Goal: Transaction & Acquisition: Obtain resource

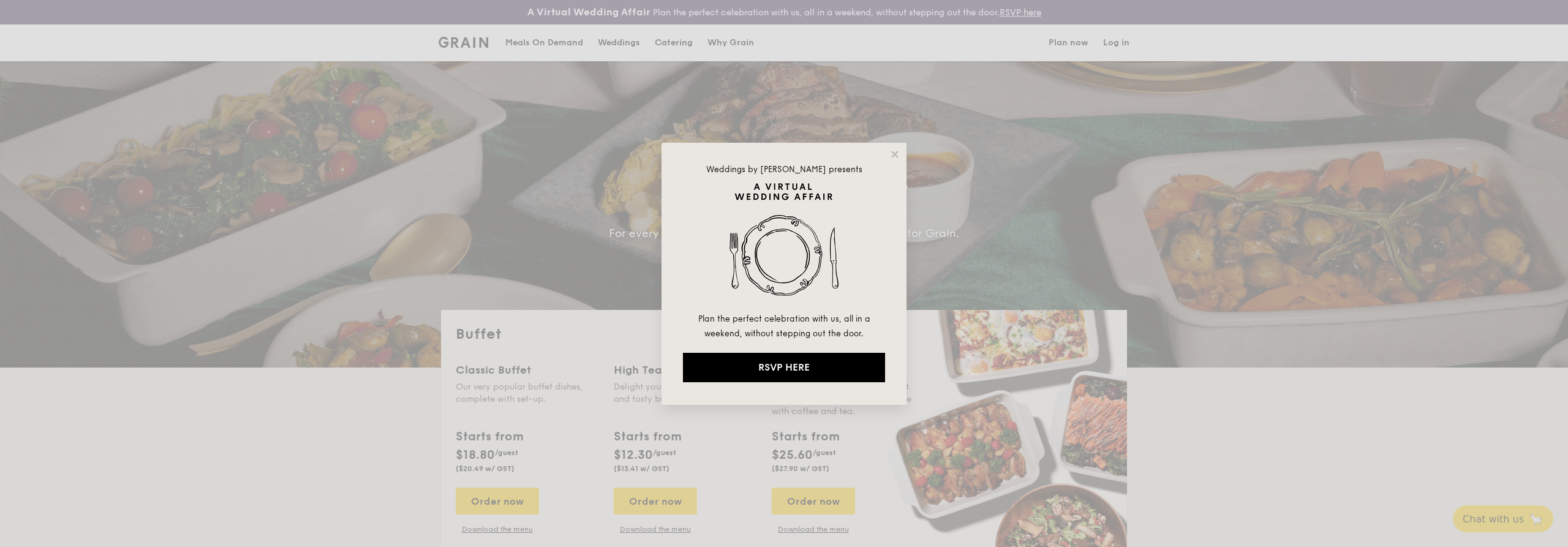
select select
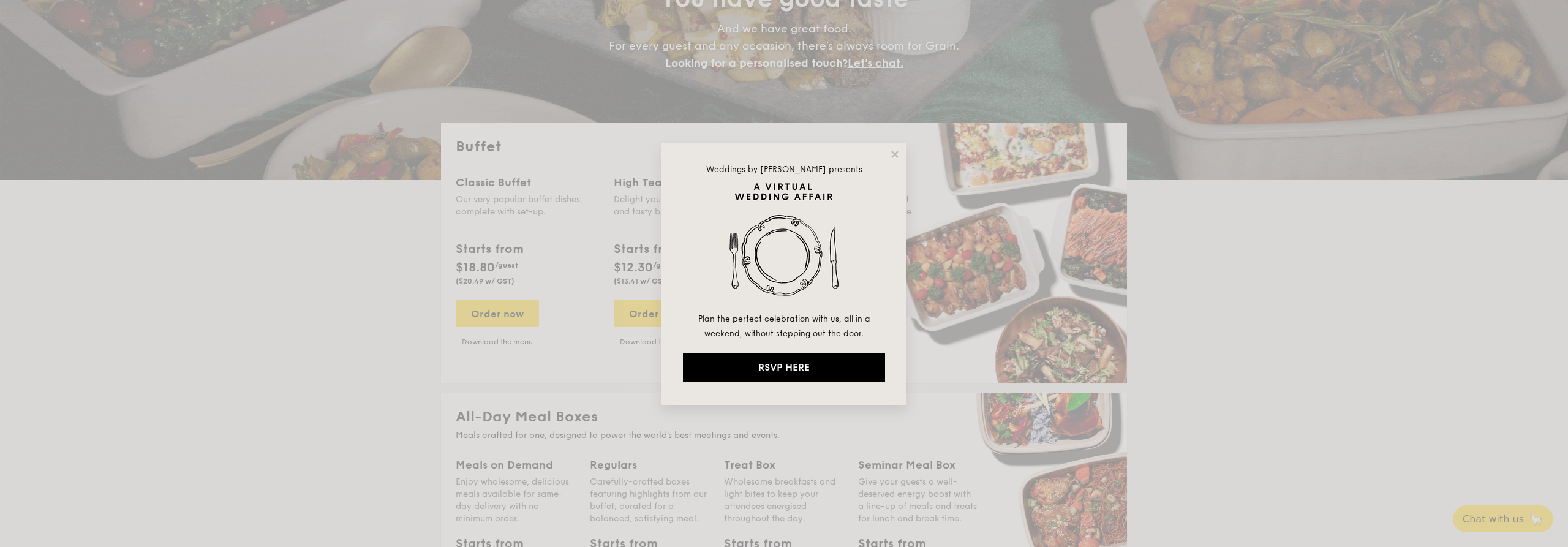
scroll to position [187, 0]
click at [898, 152] on icon at bounding box center [895, 154] width 11 height 11
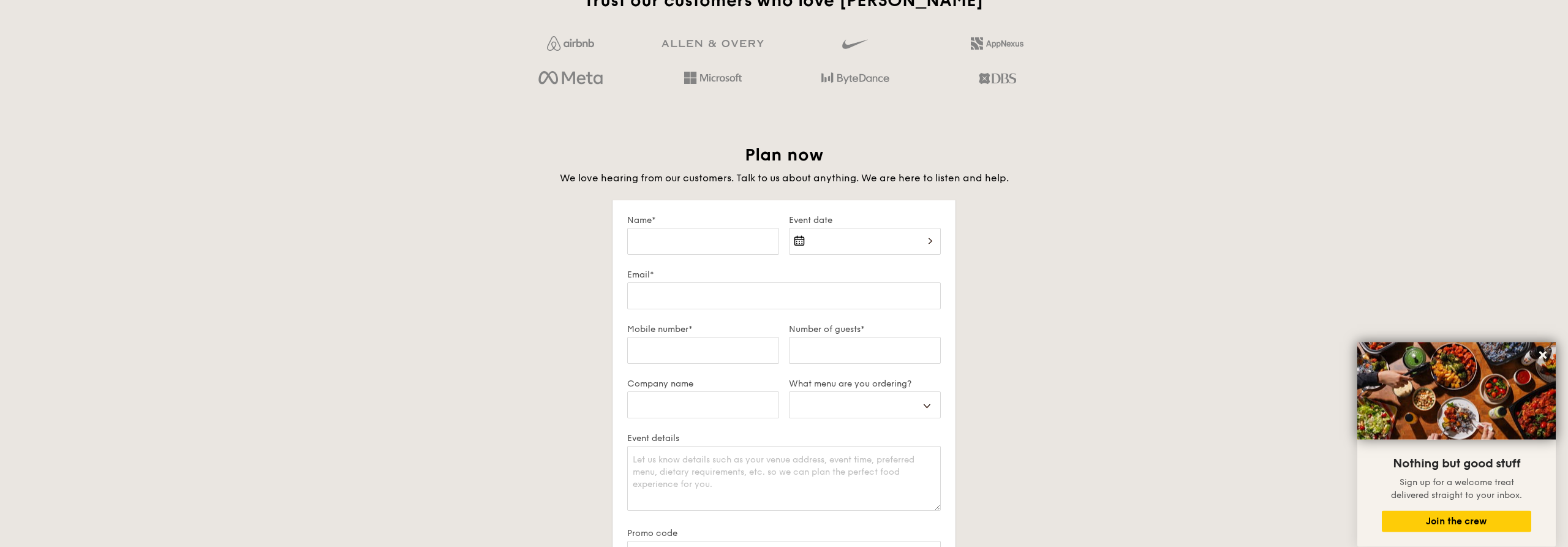
scroll to position [1924, 0]
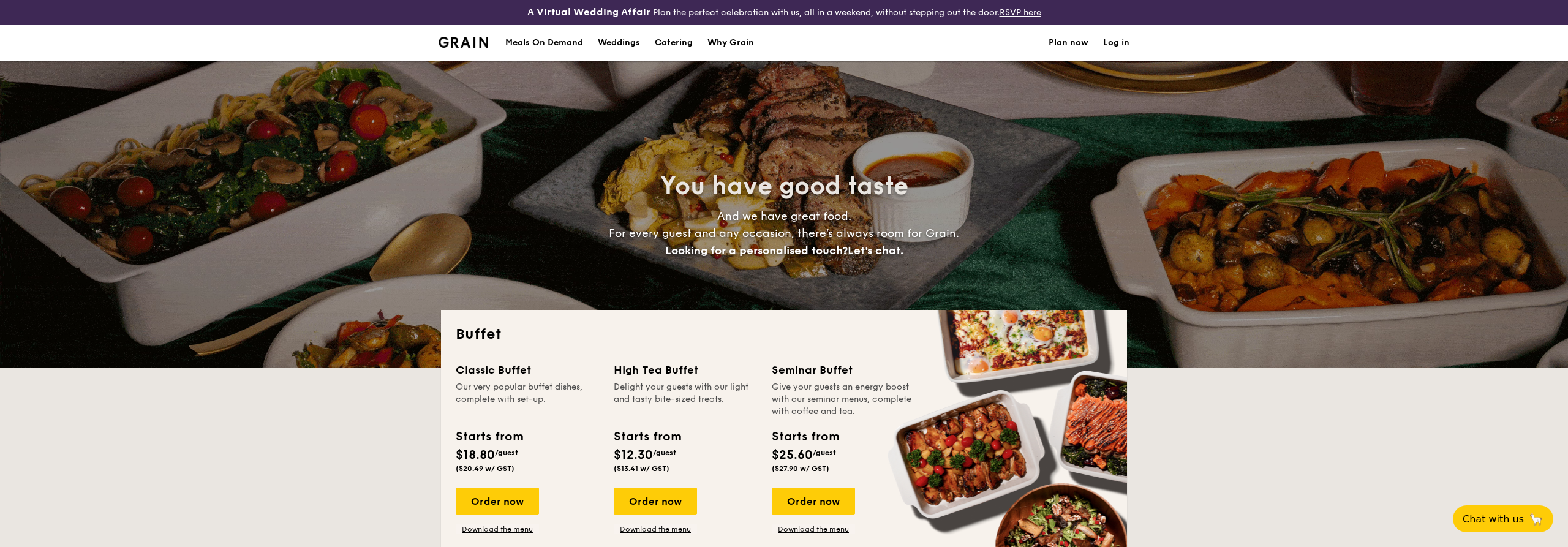
select select
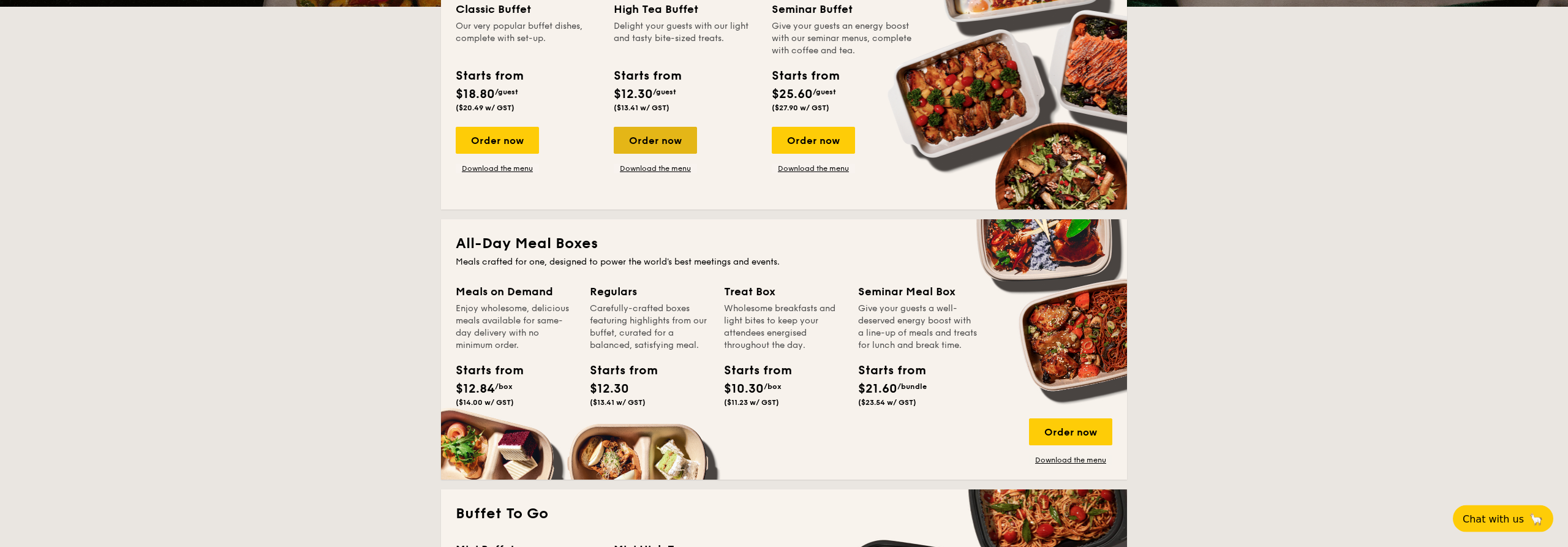
scroll to position [437, 0]
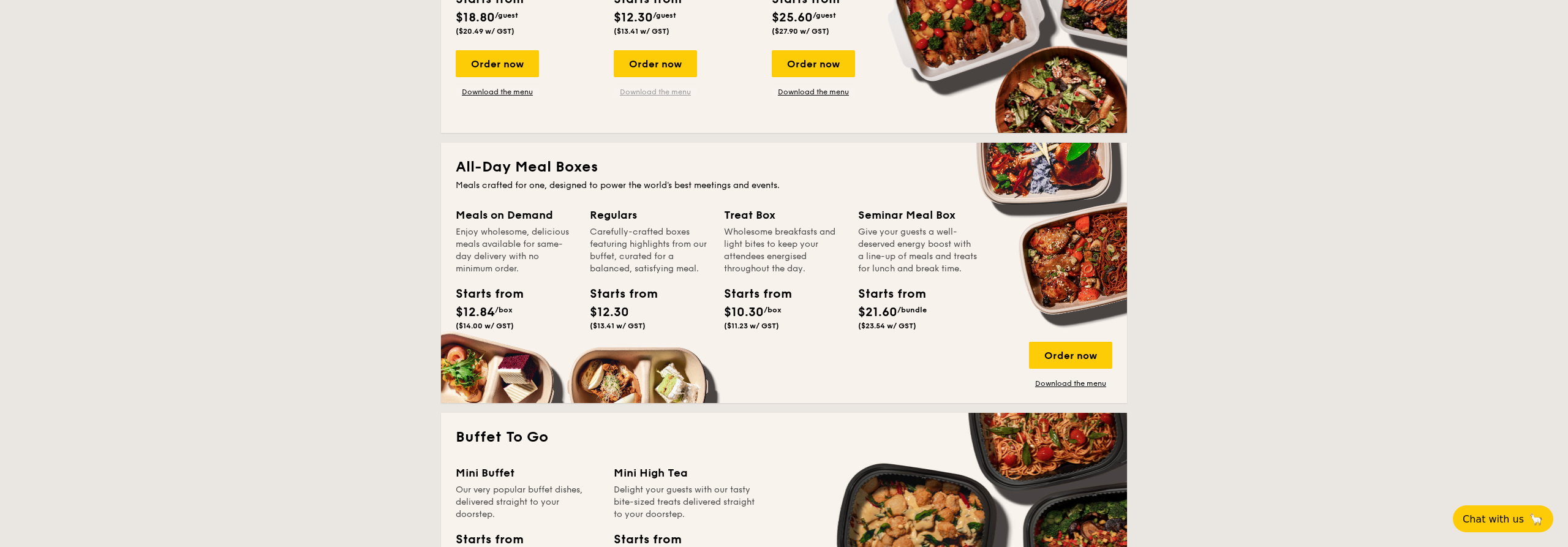
click at [671, 88] on link "Download the menu" at bounding box center [655, 92] width 84 height 10
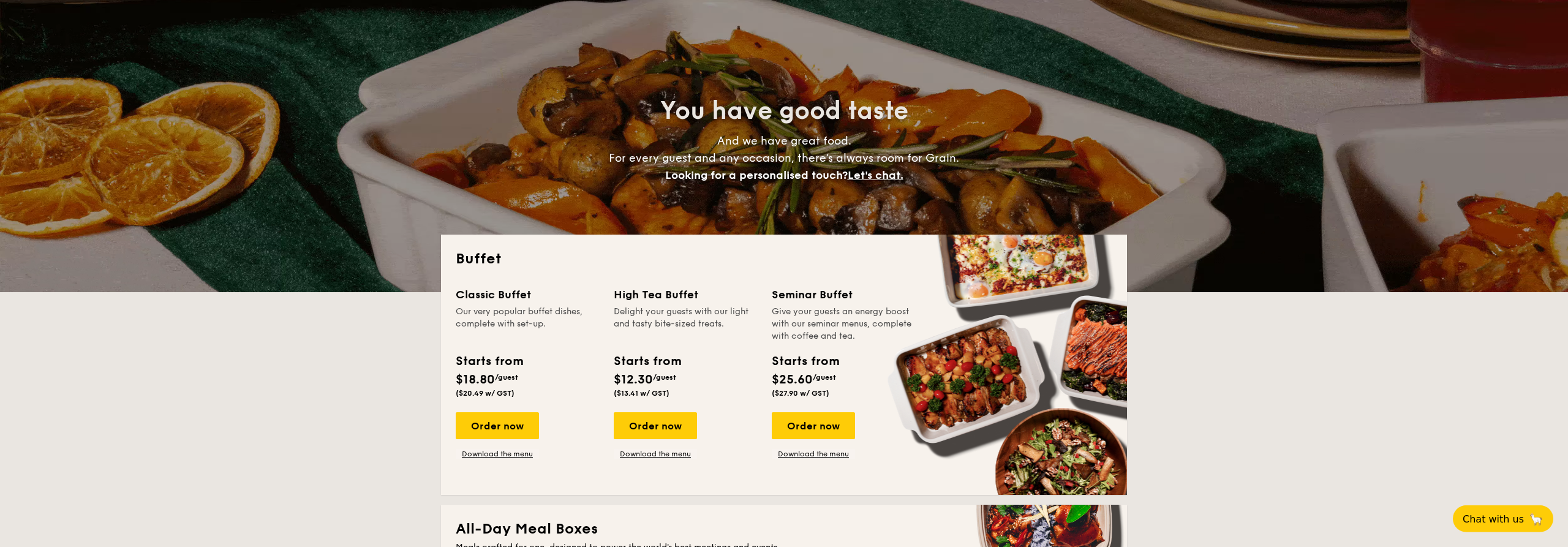
scroll to position [0, 0]
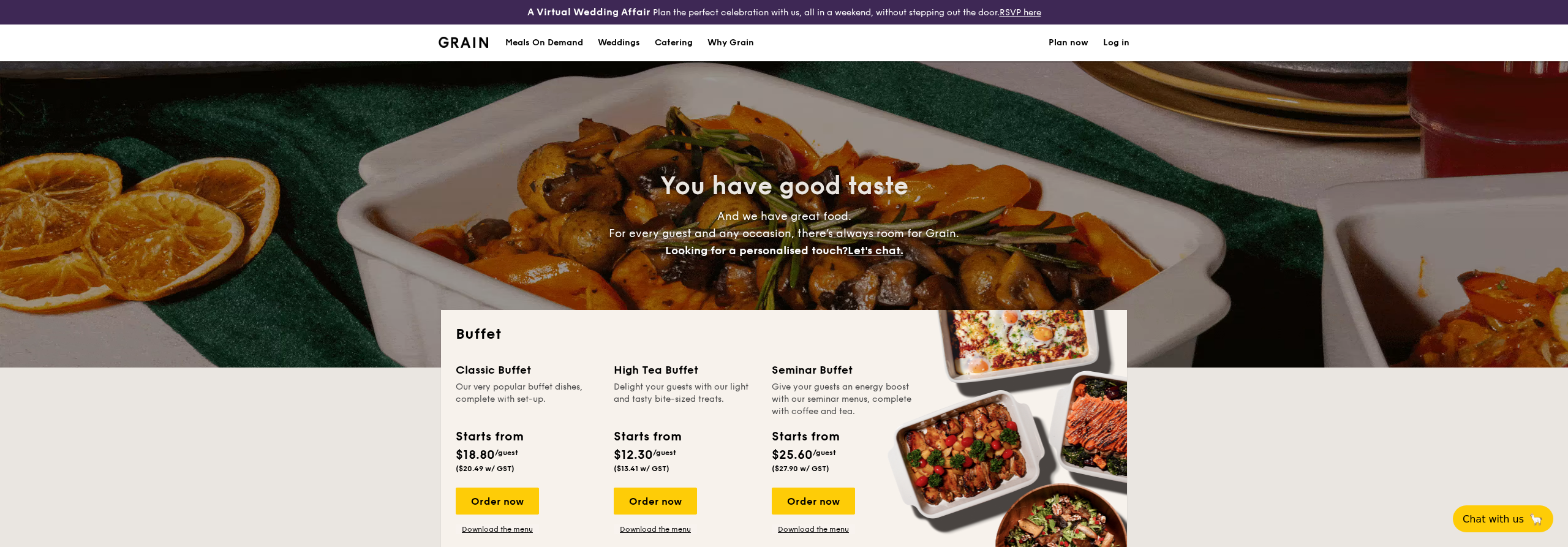
drag, startPoint x: 610, startPoint y: 370, endPoint x: 702, endPoint y: 366, distance: 92.1
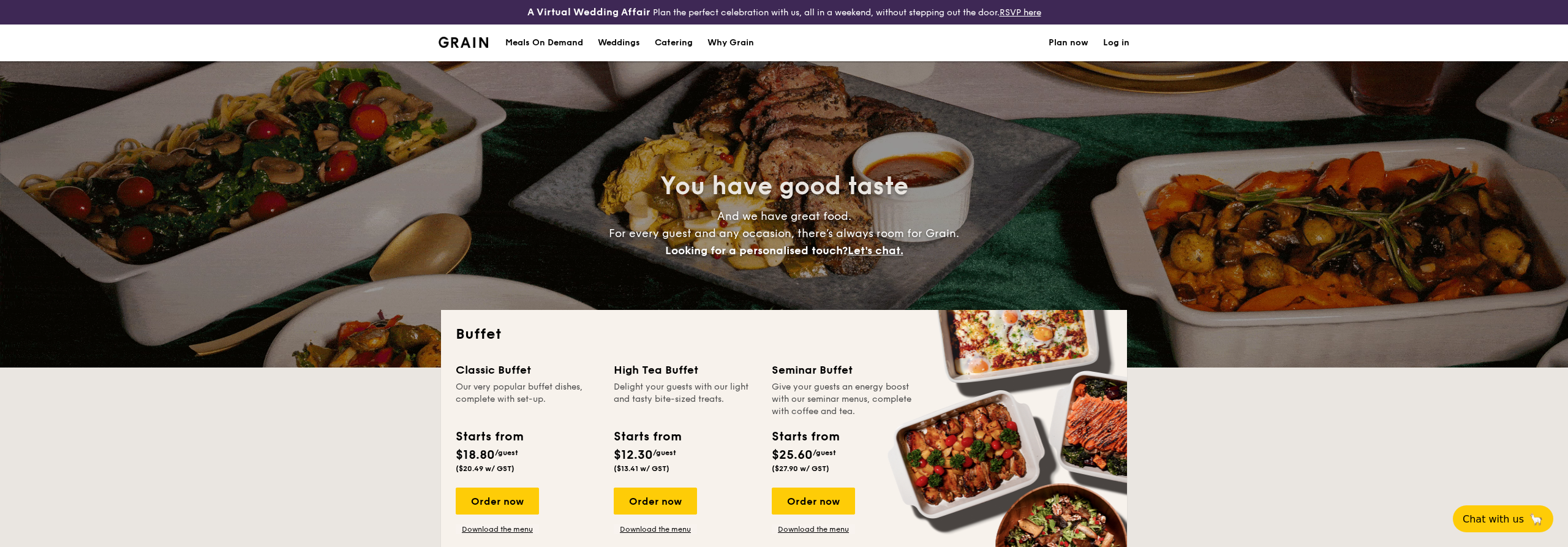
click at [702, 366] on div "Classic Buffet Our very popular buffet dishes, complete with set-up. Starts fro…" at bounding box center [784, 459] width 657 height 194
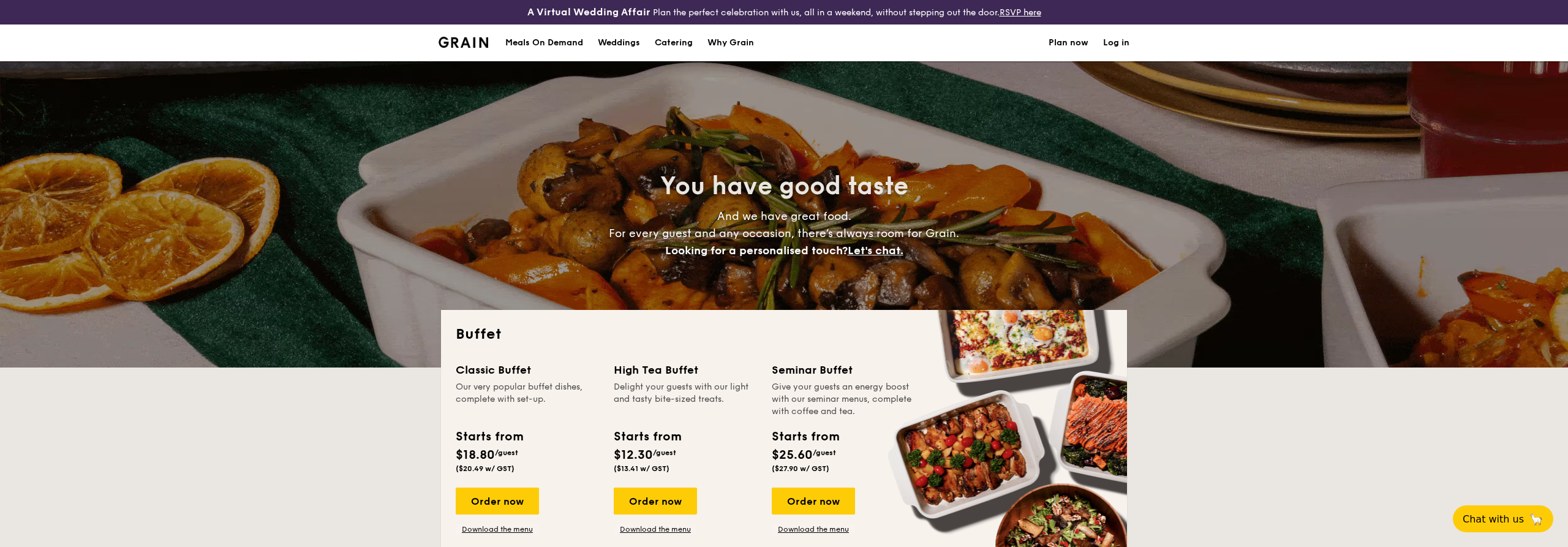
click at [703, 369] on div "High Tea Buffet" at bounding box center [686, 370] width 143 height 18
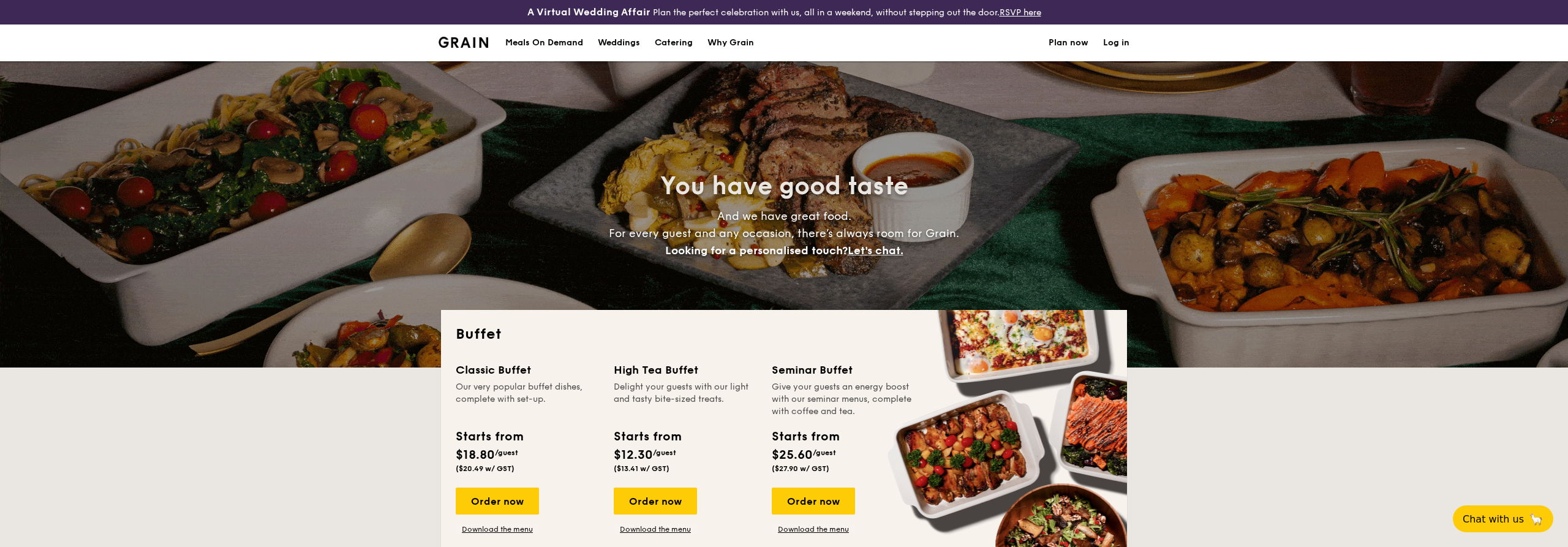
drag, startPoint x: 703, startPoint y: 369, endPoint x: 626, endPoint y: 367, distance: 77.0
click at [626, 367] on div "High Tea Buffet" at bounding box center [686, 370] width 143 height 18
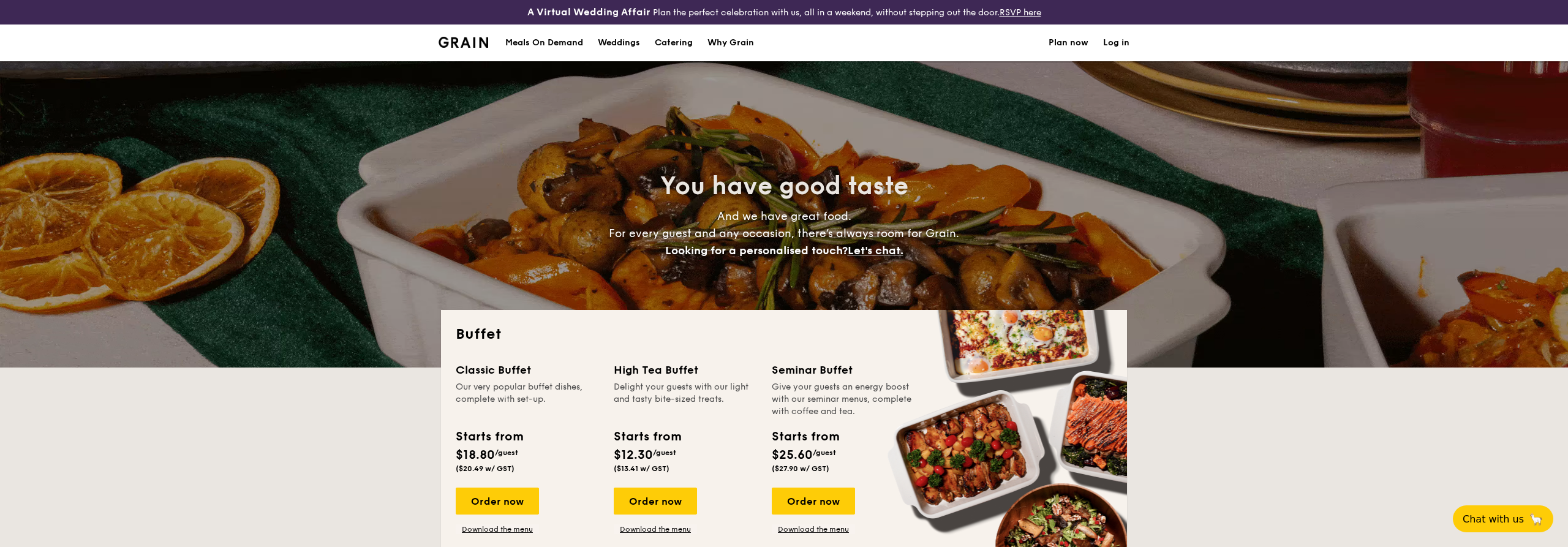
copy div "High Tea Buffet"
